Goal: Task Accomplishment & Management: Complete application form

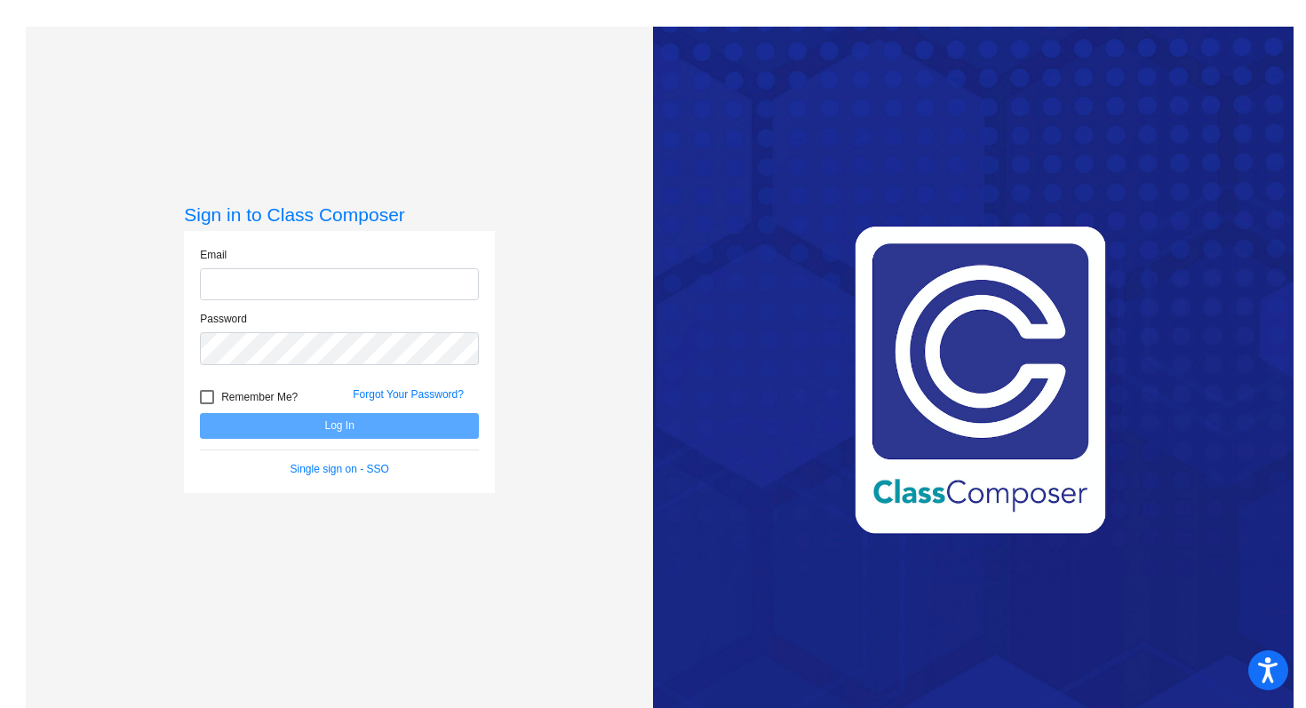
type input "[PERSON_NAME][EMAIL_ADDRESS][PERSON_NAME][DOMAIN_NAME]"
click at [365, 426] on button "Log In" at bounding box center [339, 426] width 279 height 26
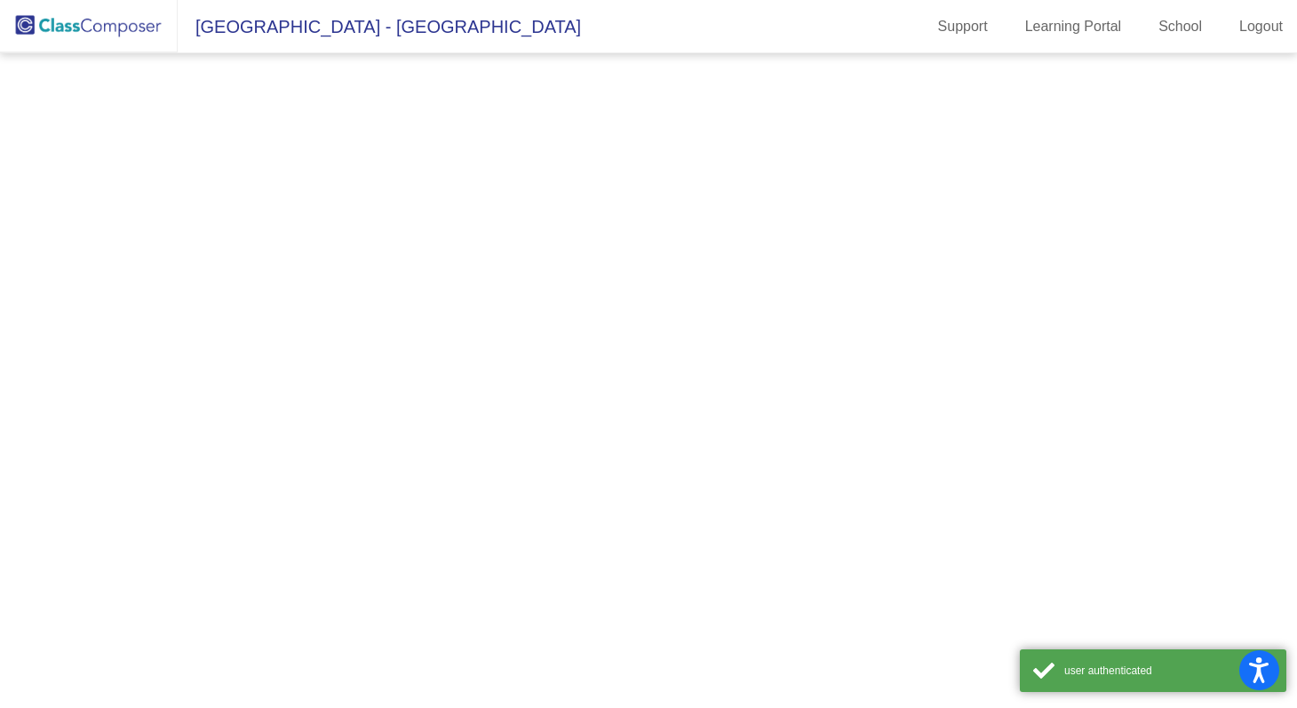
click at [365, 426] on mat-sidenav-content at bounding box center [648, 380] width 1297 height 655
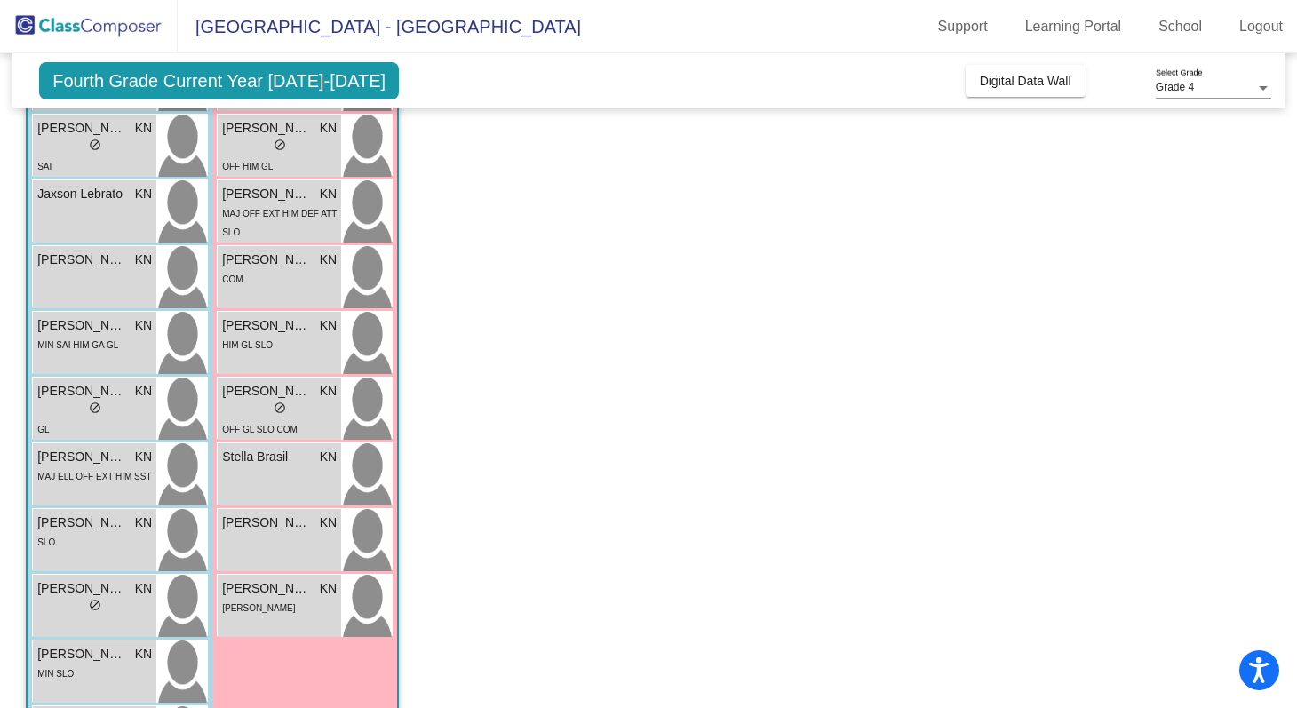
scroll to position [569, 0]
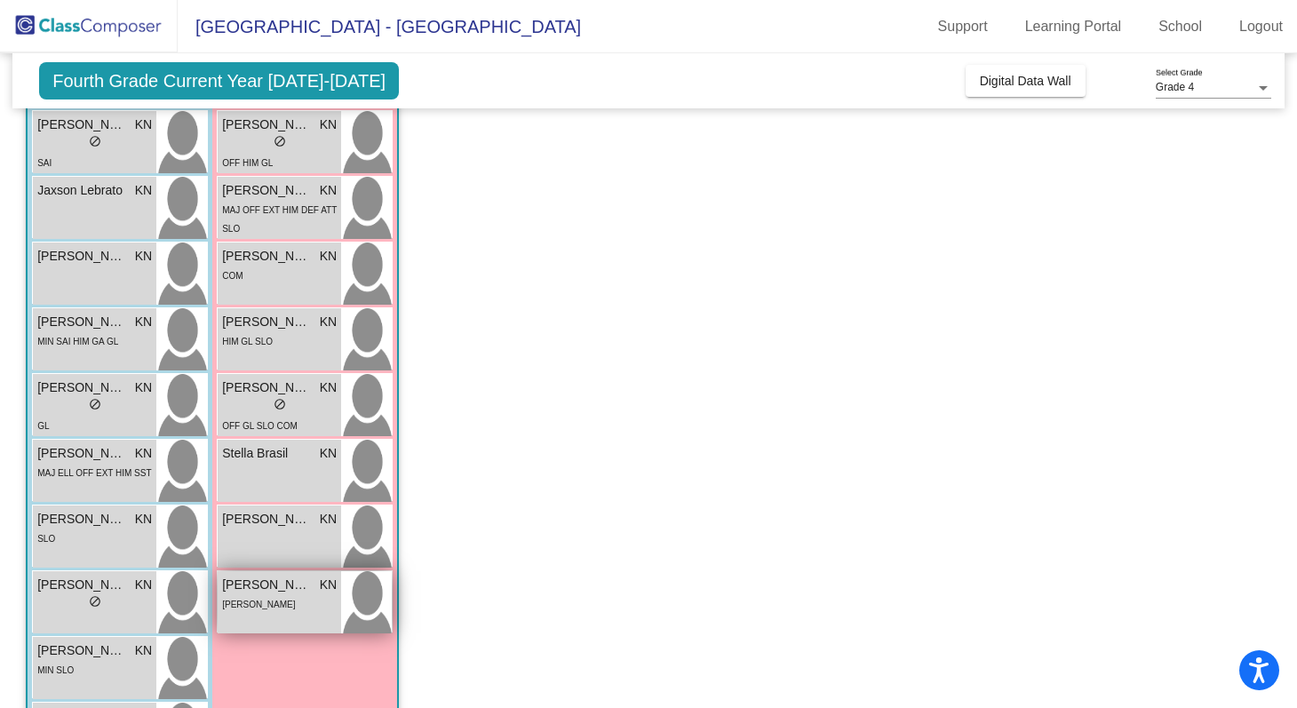
click at [253, 609] on div "[PERSON_NAME]" at bounding box center [279, 603] width 115 height 19
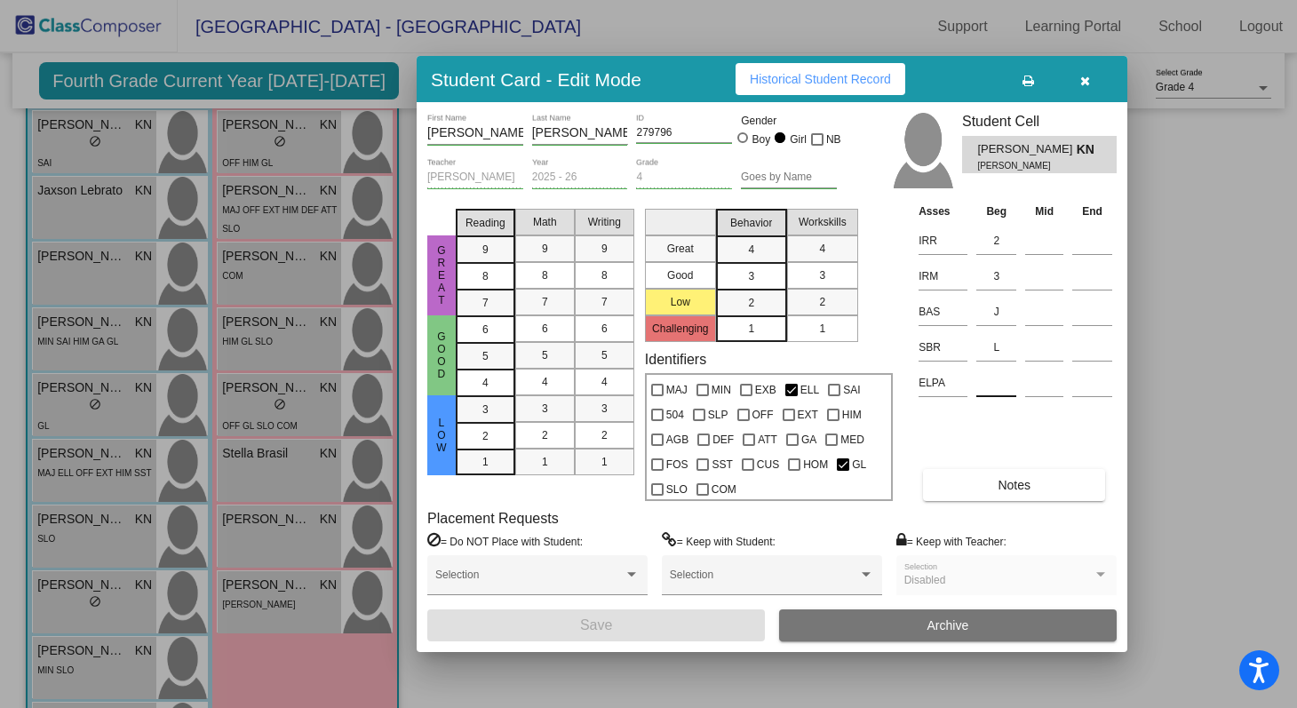
click at [986, 370] on div at bounding box center [996, 379] width 40 height 32
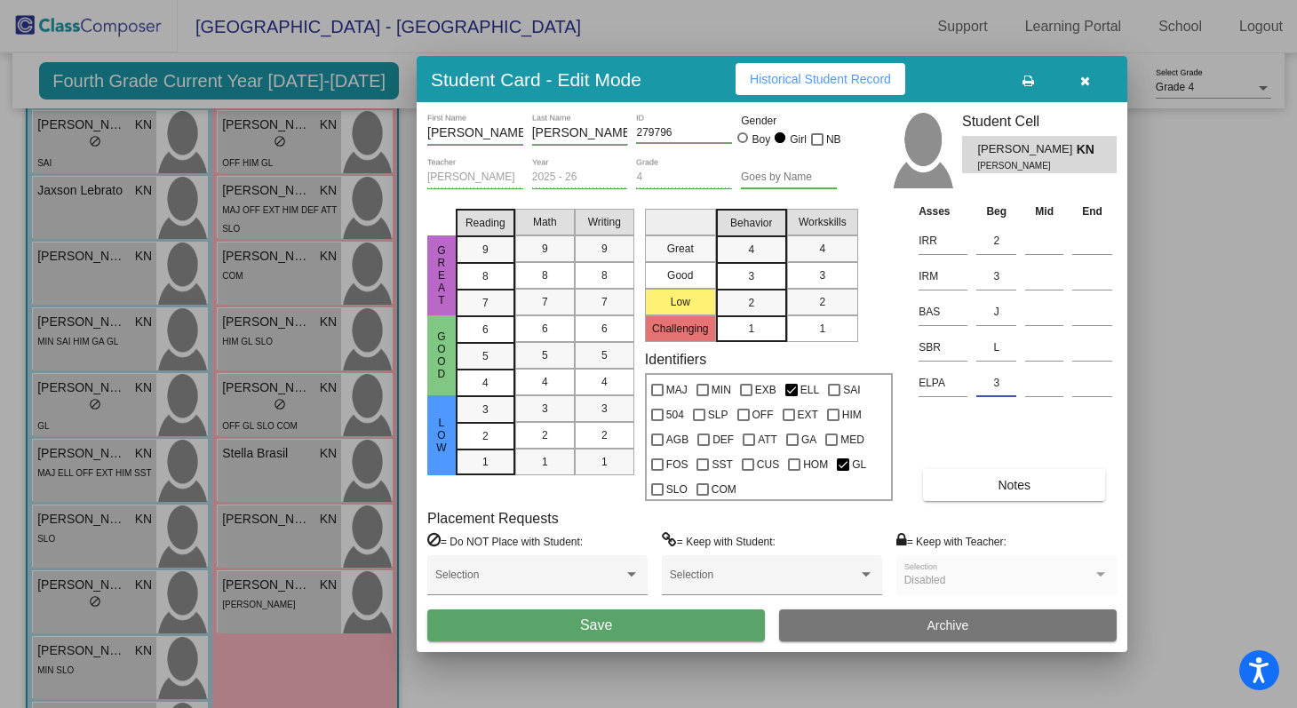
type input "3"
click at [667, 633] on button "Save" at bounding box center [596, 625] width 338 height 32
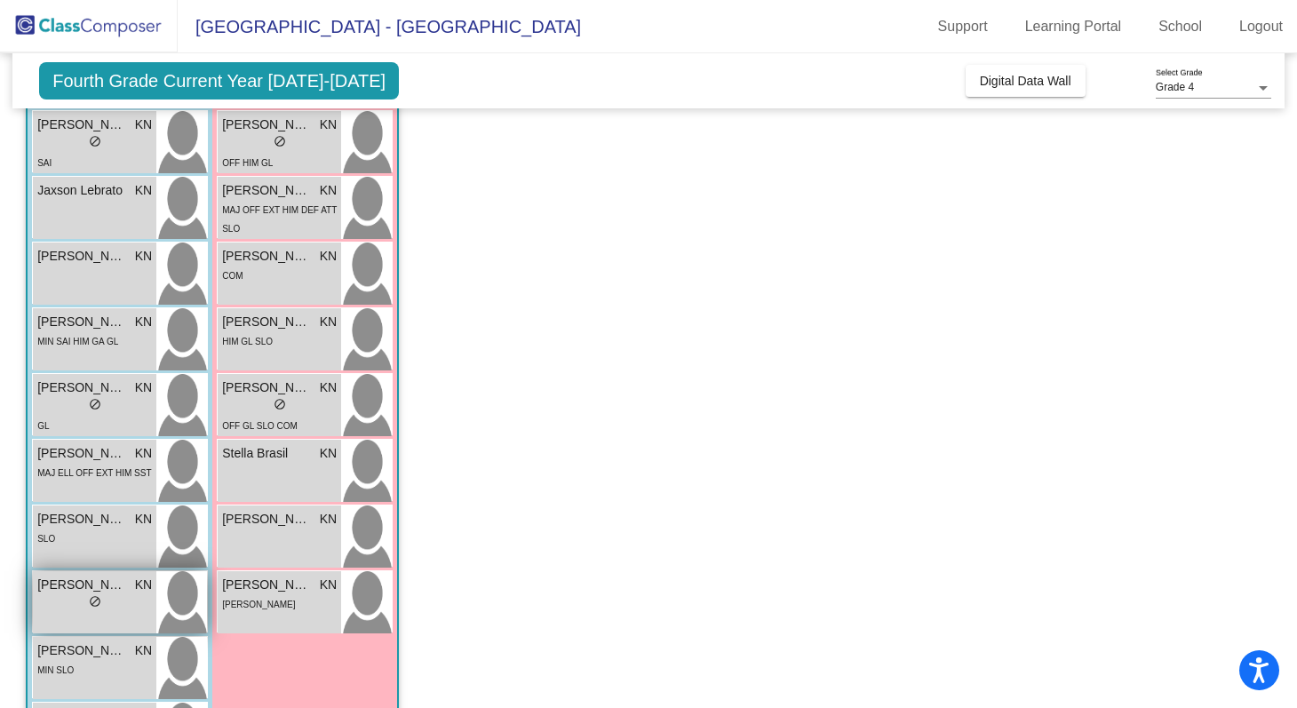
click at [117, 603] on div "lock do_not_disturb_alt" at bounding box center [94, 603] width 115 height 19
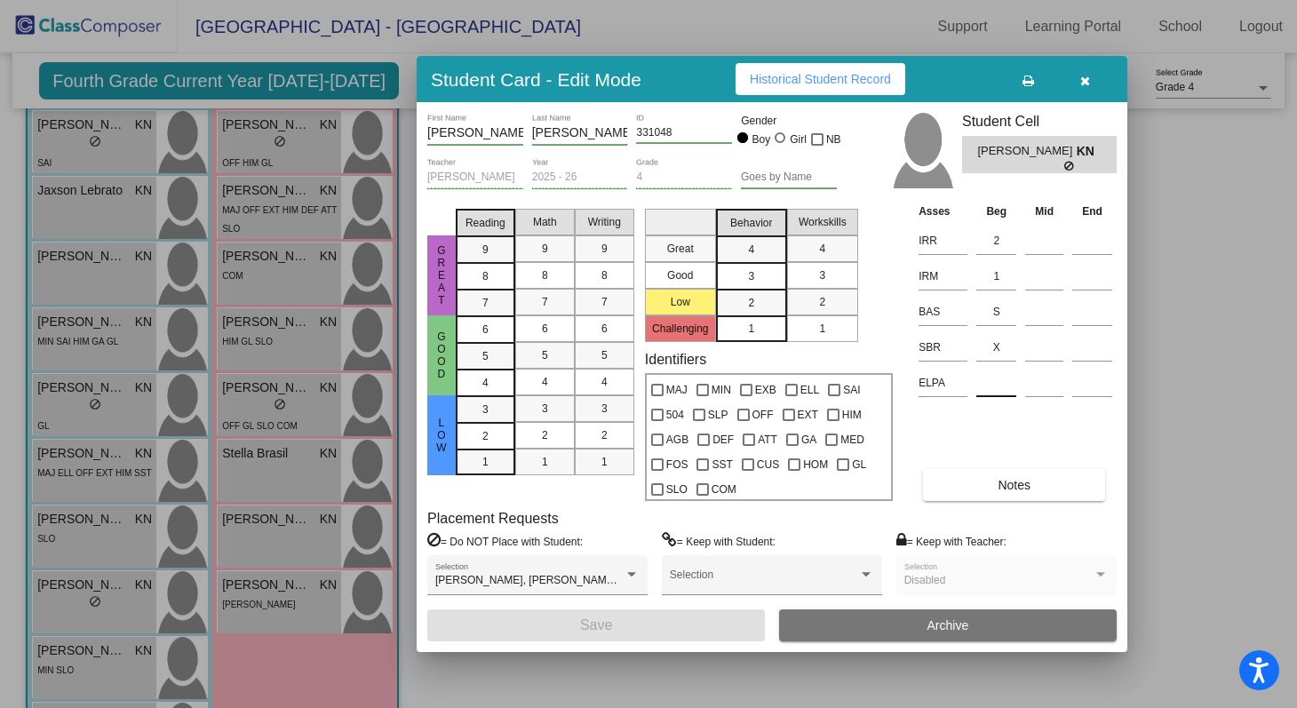
click at [999, 387] on input at bounding box center [996, 383] width 40 height 27
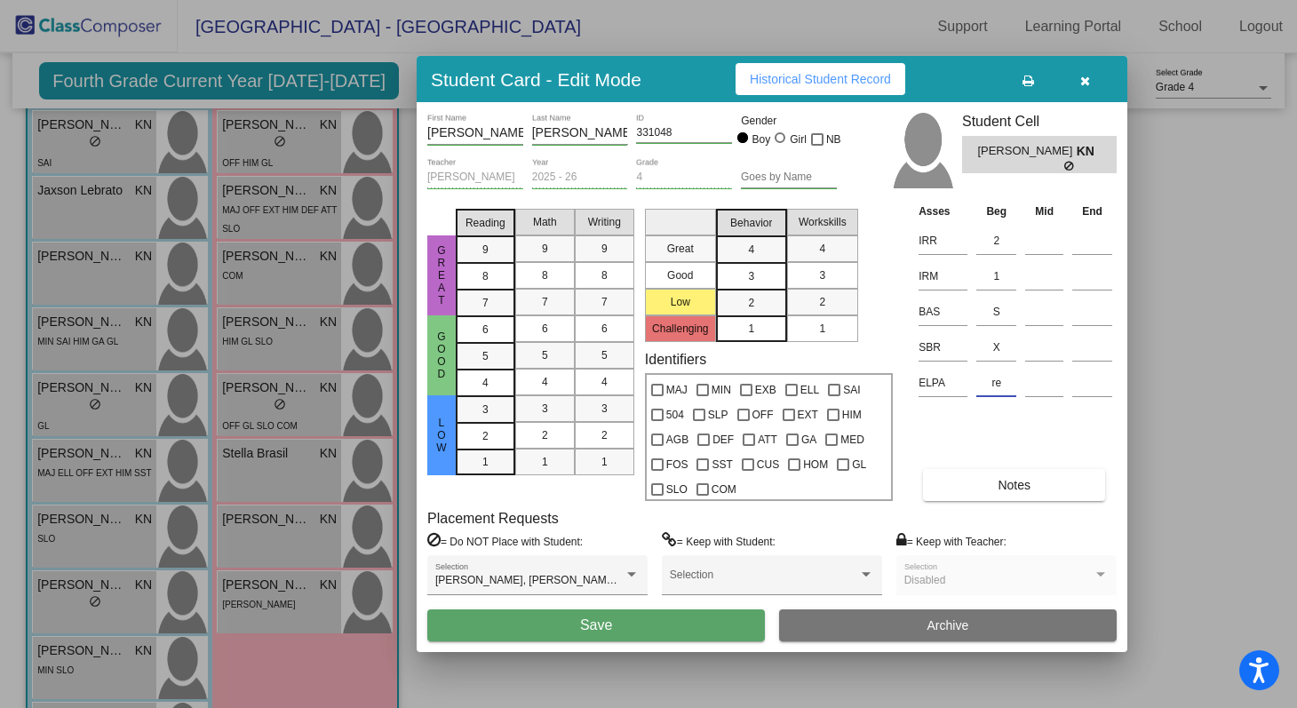
type input "r"
type input "REFP"
click at [688, 618] on button "Save" at bounding box center [596, 625] width 338 height 32
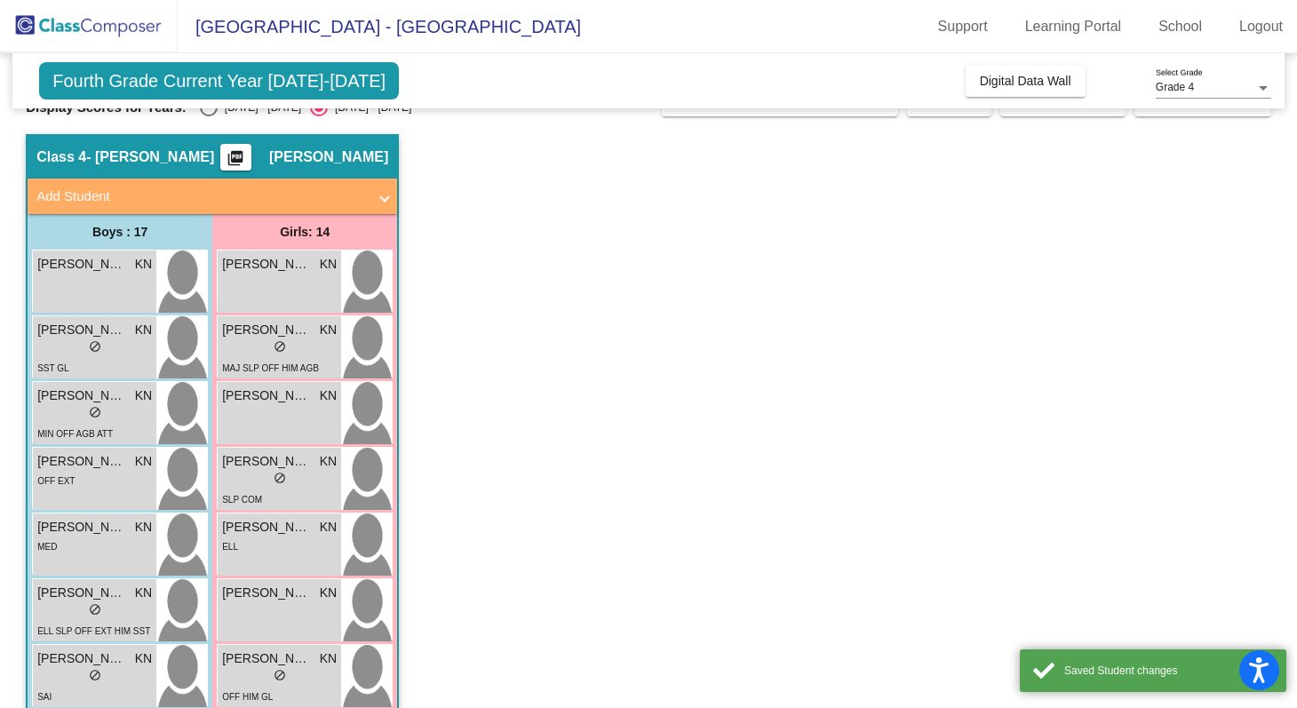
scroll to position [33, 0]
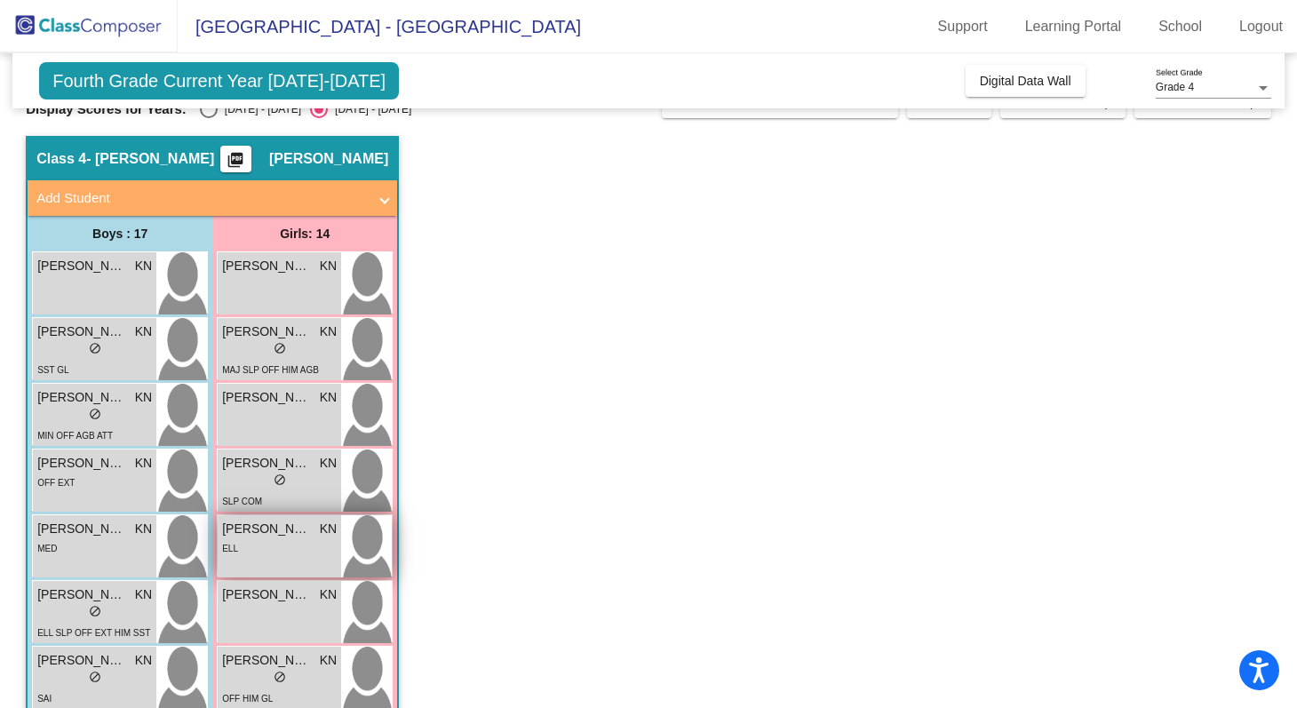
click at [315, 539] on div "ELL" at bounding box center [279, 547] width 115 height 19
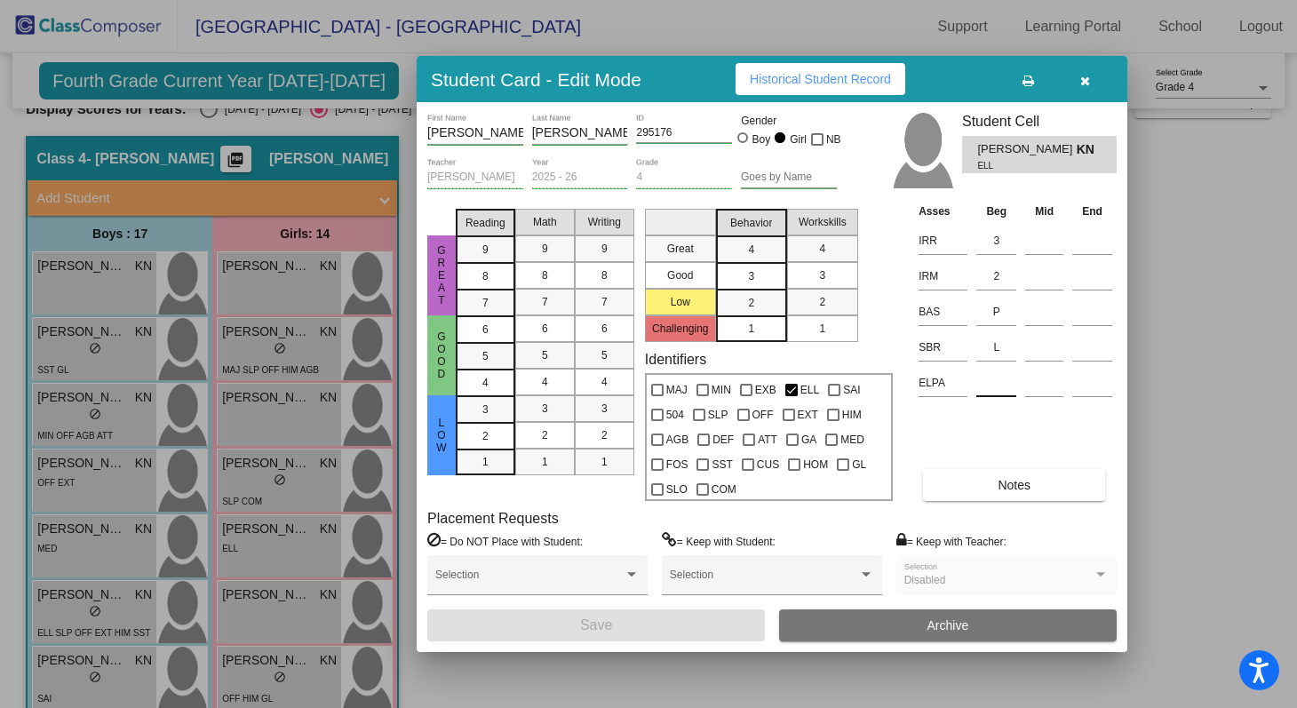
click at [1000, 387] on input at bounding box center [996, 383] width 40 height 27
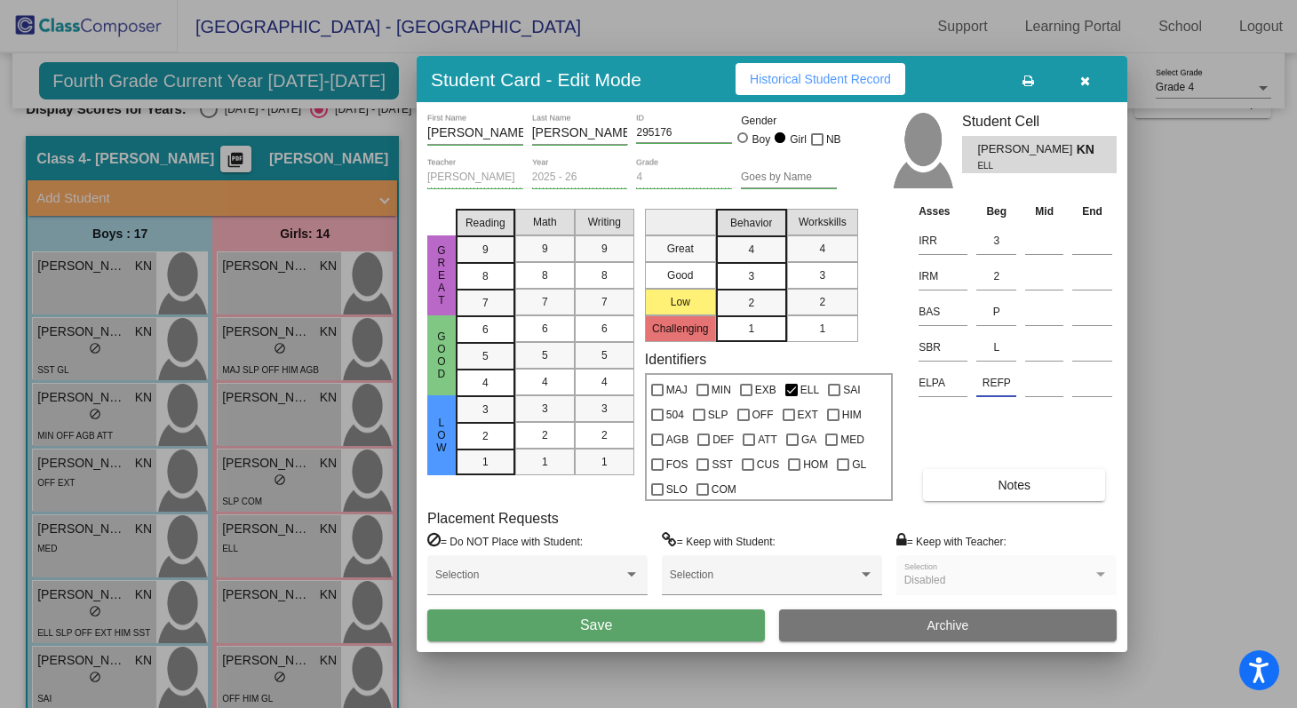
type input "REFP"
click at [711, 640] on button "Save" at bounding box center [596, 625] width 338 height 32
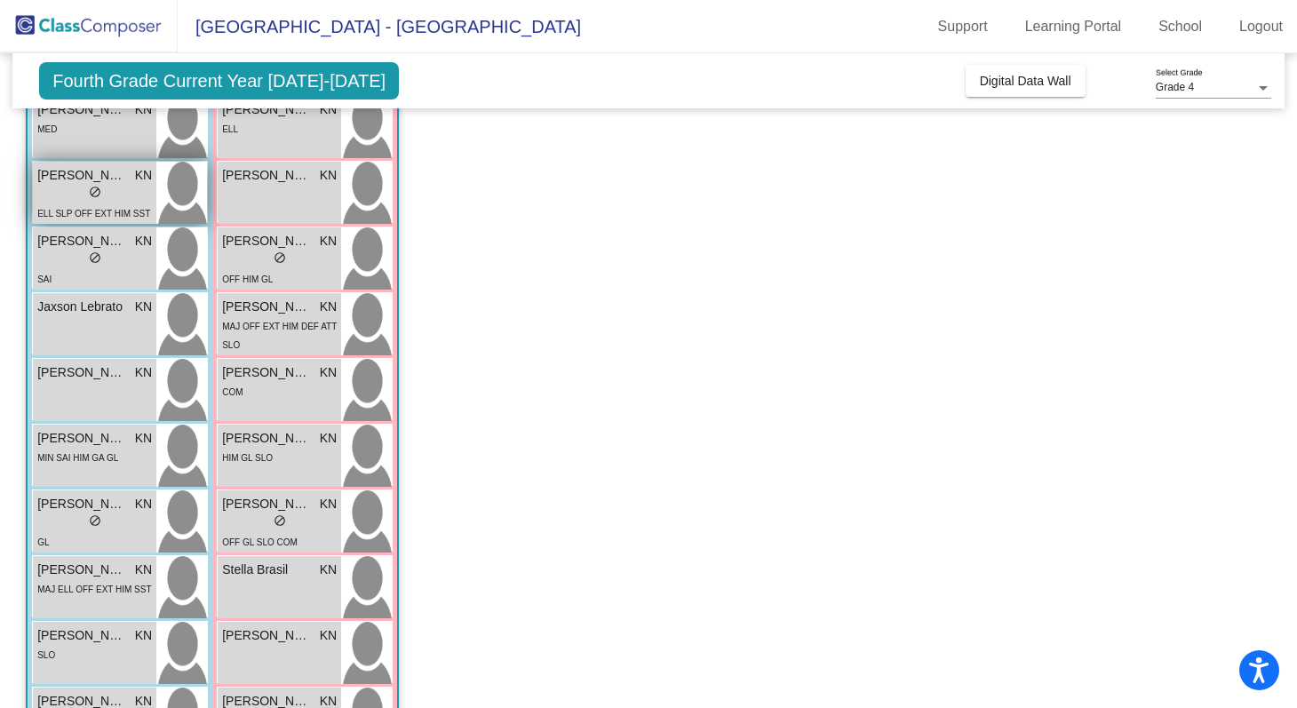
scroll to position [461, 0]
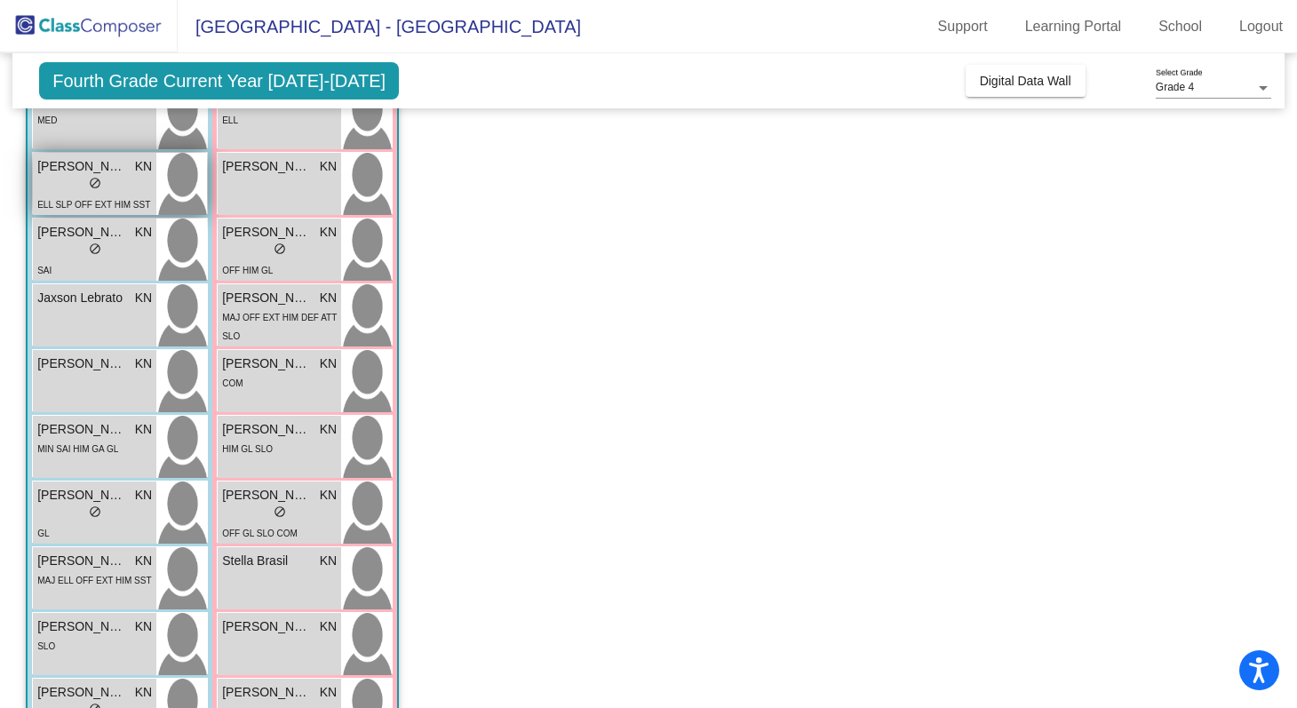
click at [63, 594] on div "[PERSON_NAME] KN lock do_not_disturb_alt MAJ ELL OFF EXT HIM SST" at bounding box center [94, 578] width 123 height 62
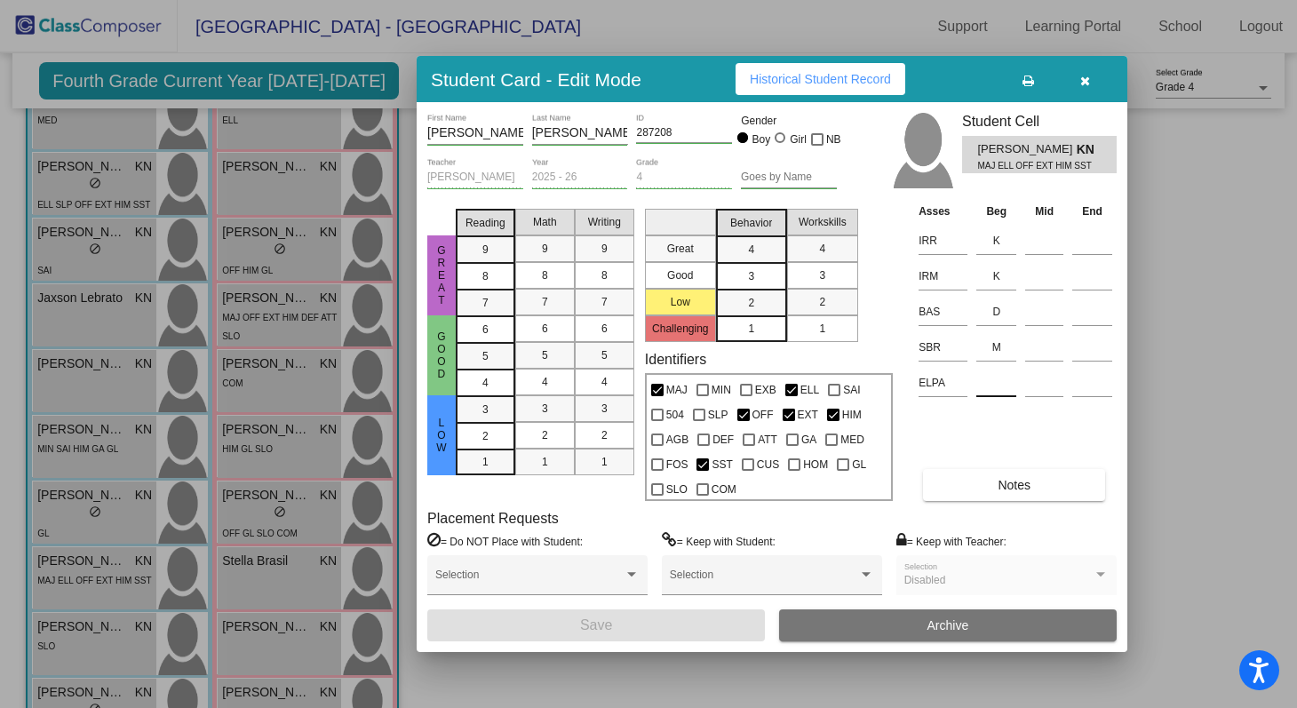
click at [981, 388] on input at bounding box center [996, 383] width 40 height 27
type input "A"
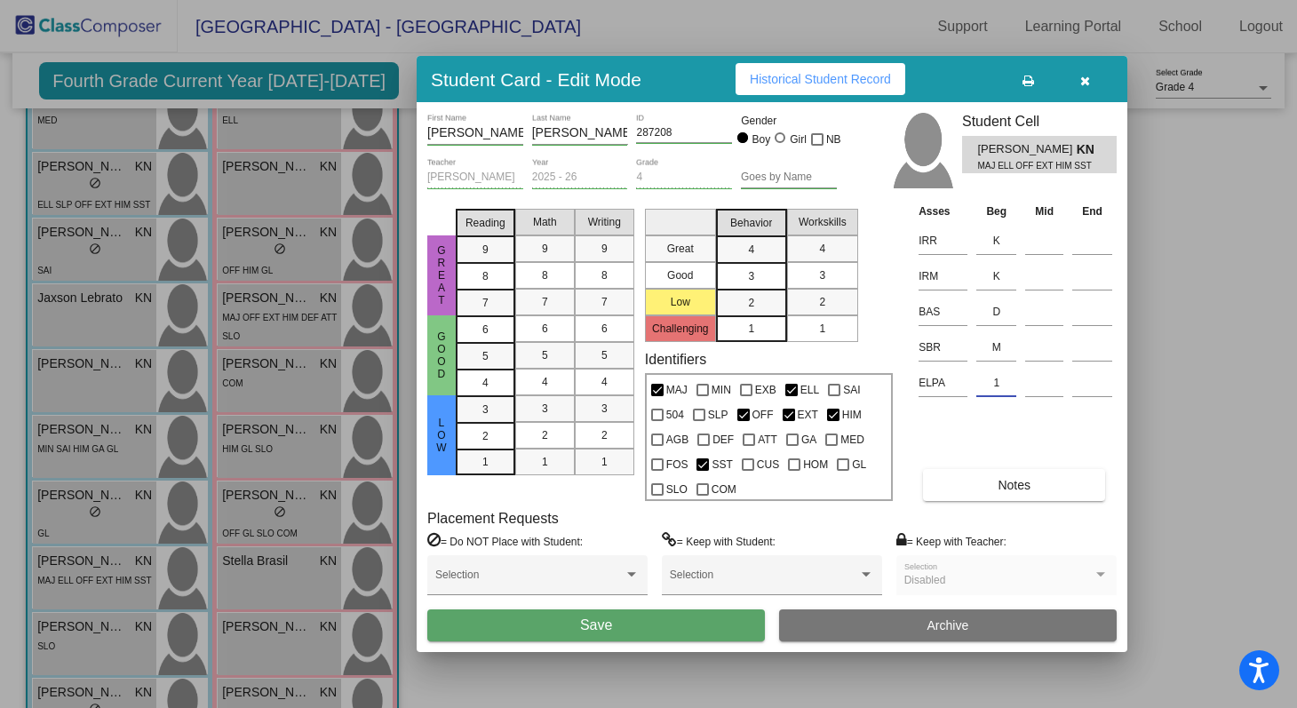
type input "1"
click at [588, 621] on span "Save" at bounding box center [596, 624] width 32 height 15
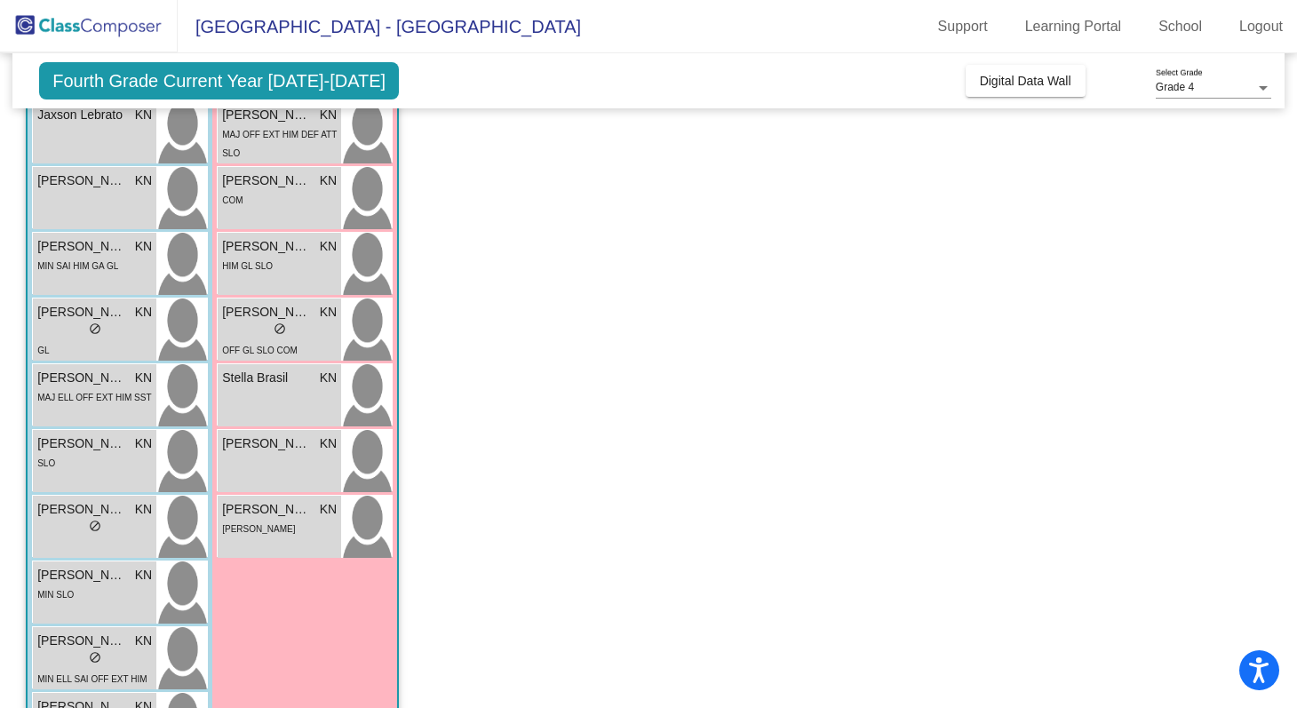
scroll to position [722, 0]
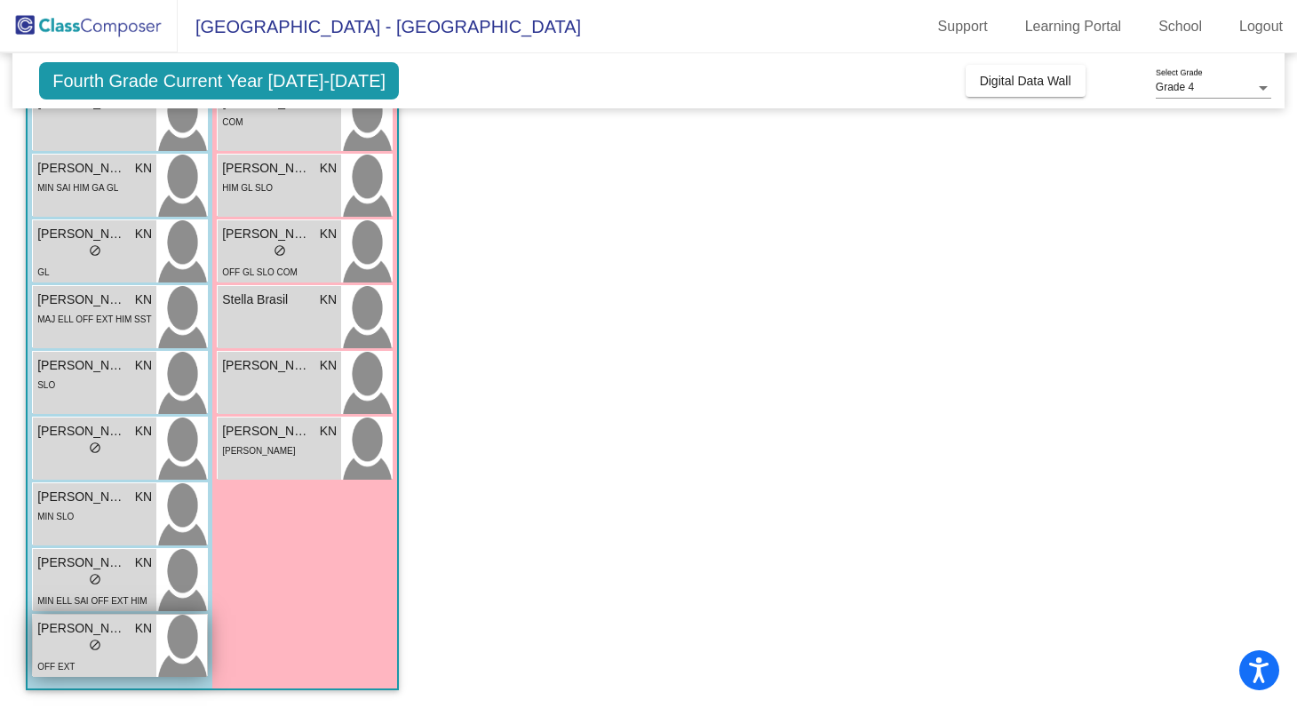
click at [115, 657] on div "OFF EXT" at bounding box center [94, 666] width 115 height 19
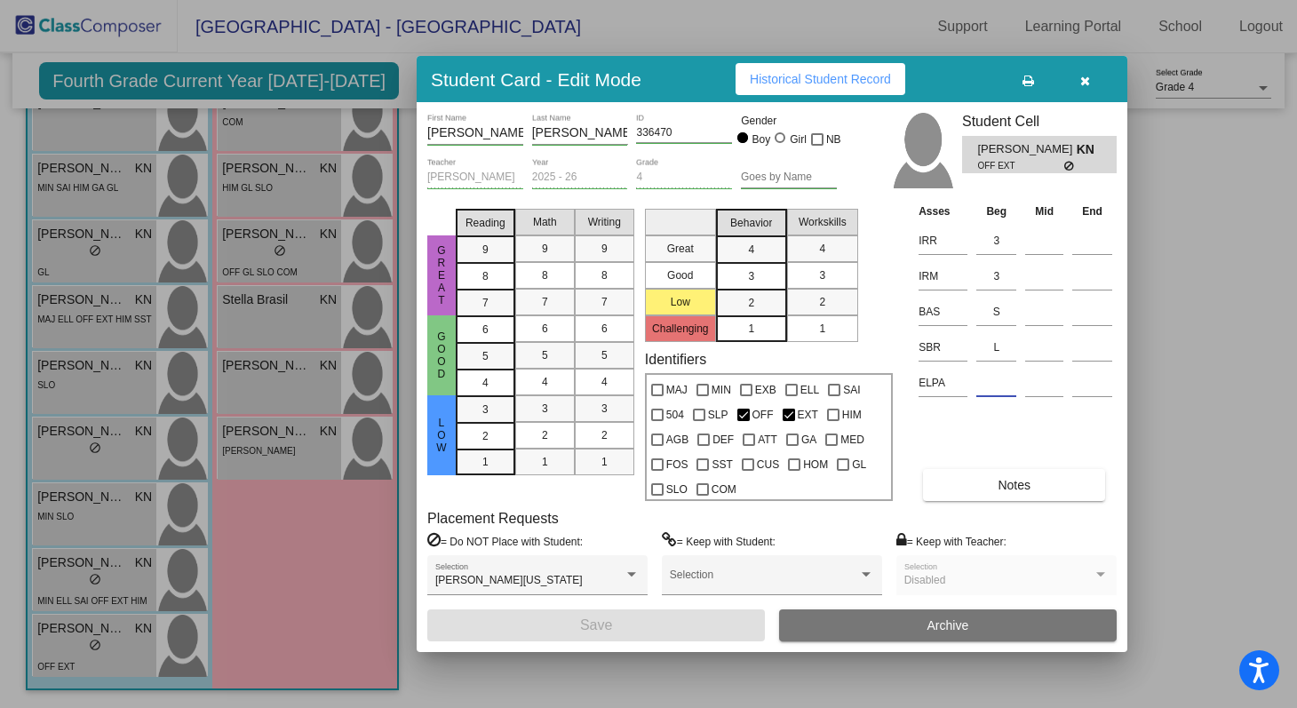
click at [996, 394] on input at bounding box center [996, 383] width 40 height 27
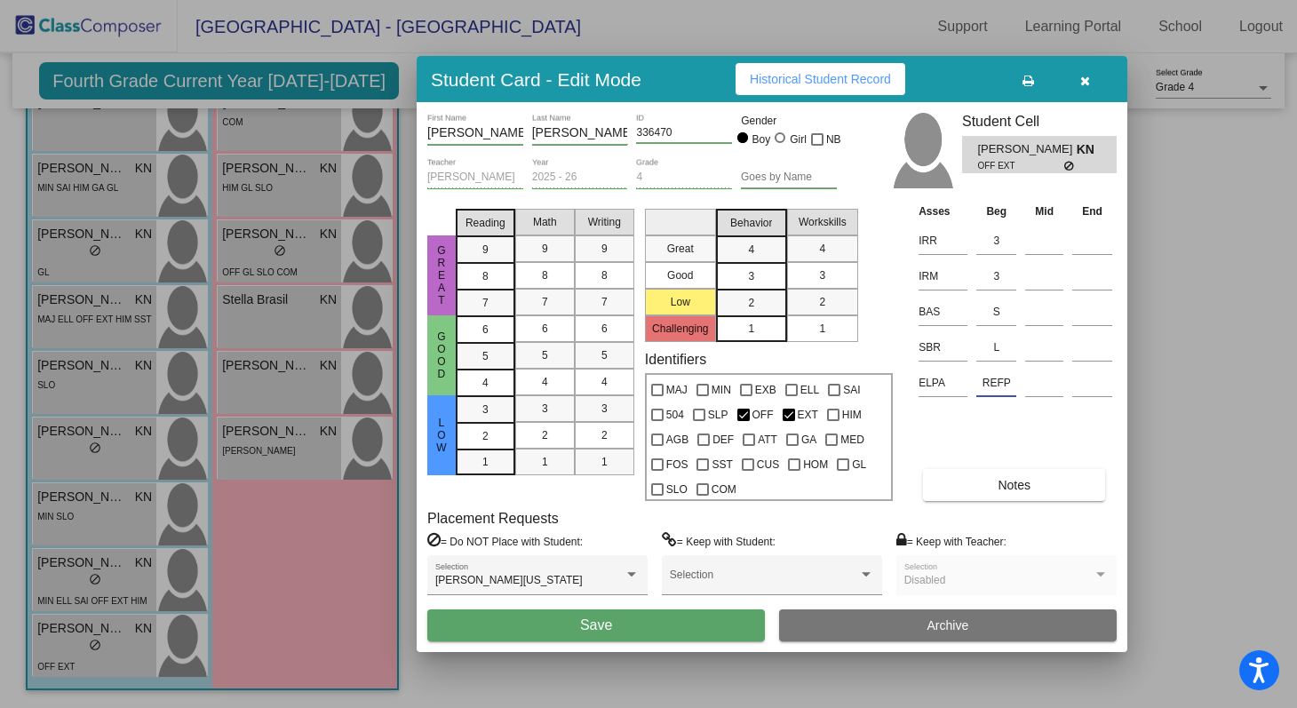
type input "REFP"
click at [705, 629] on button "Save" at bounding box center [596, 625] width 338 height 32
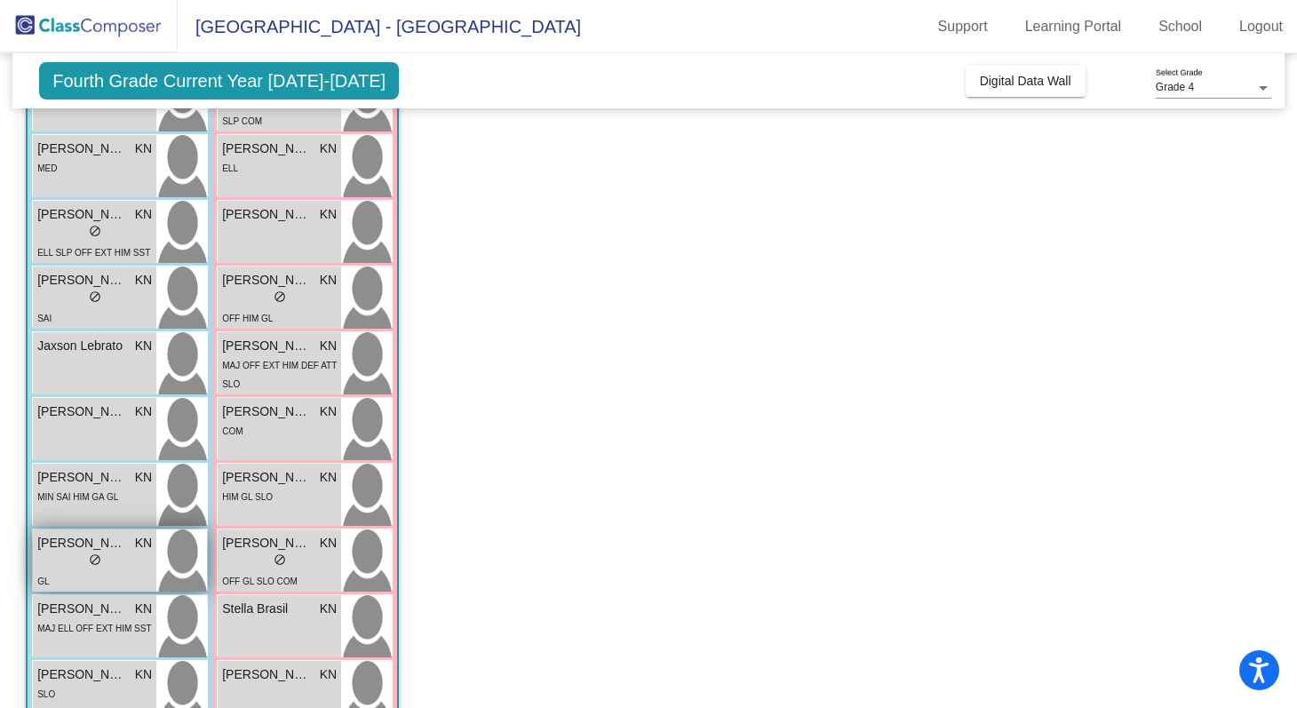
scroll to position [377, 0]
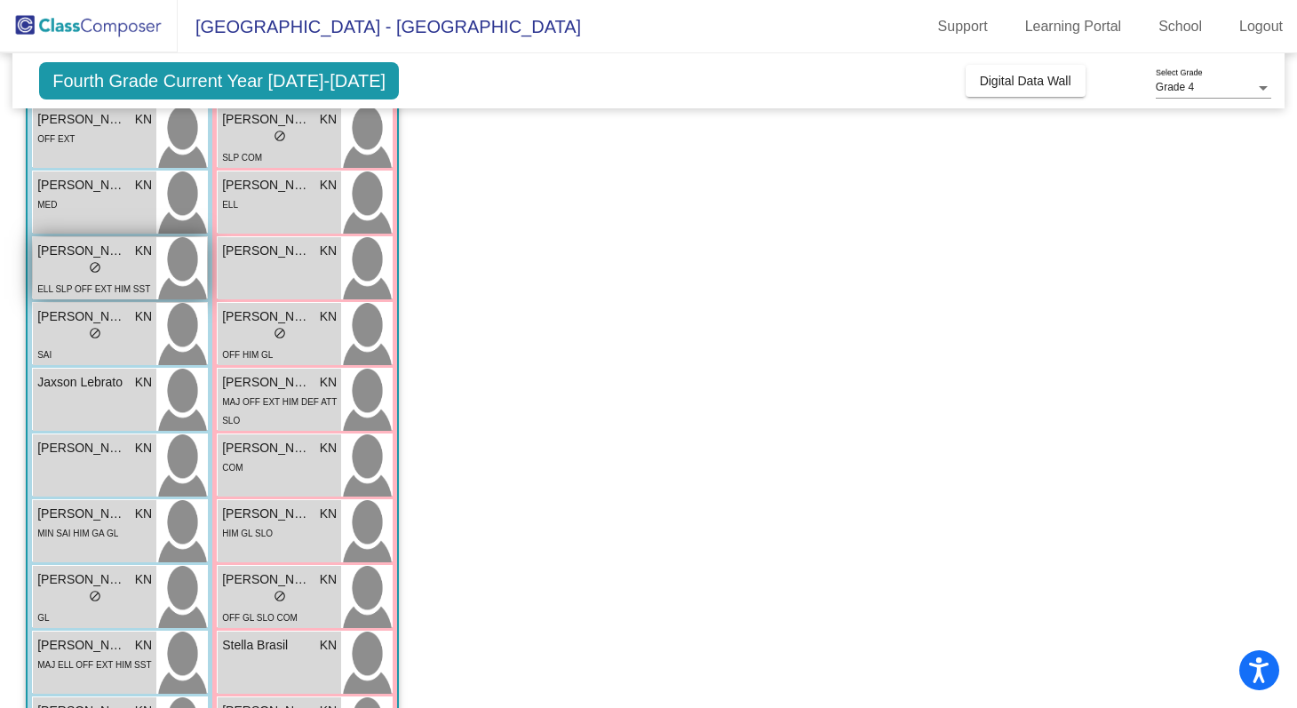
click at [92, 259] on span "[PERSON_NAME]" at bounding box center [81, 251] width 89 height 19
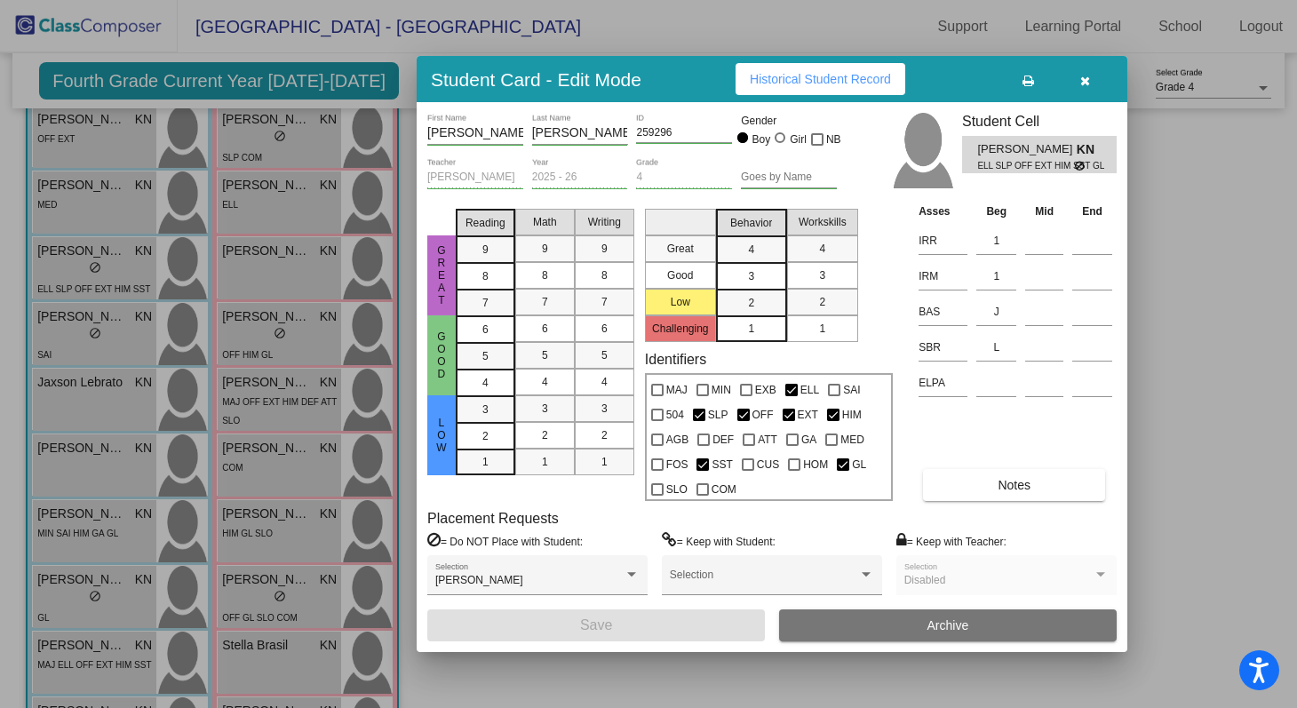
click at [990, 407] on div "Asses Beg Mid End IRR 1 IRM 1 BAS J SBR L ELPA Notes" at bounding box center [1015, 351] width 203 height 299
click at [992, 391] on input at bounding box center [996, 383] width 40 height 27
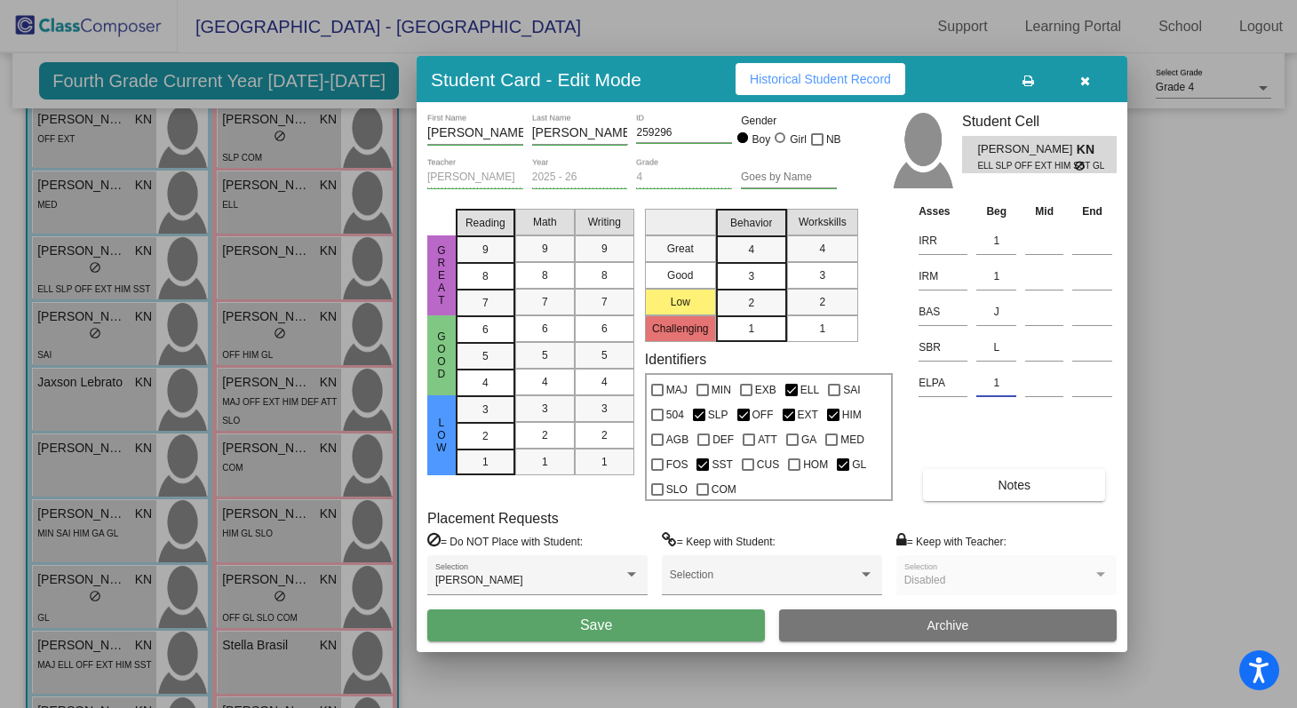
type input "1"
click at [653, 633] on button "Save" at bounding box center [596, 625] width 338 height 32
